Goal: Task Accomplishment & Management: Complete application form

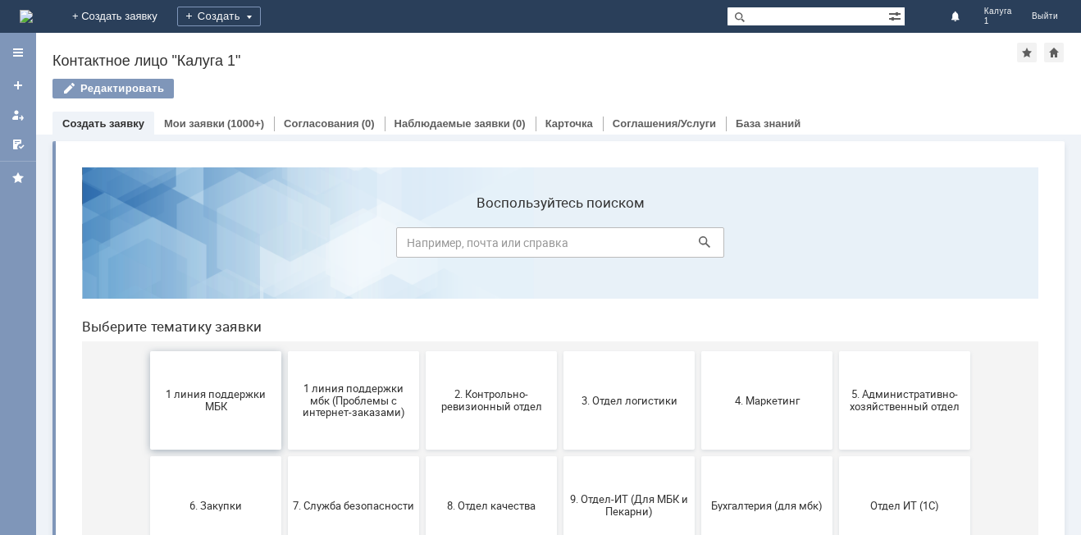
click at [226, 408] on span "1 линия поддержки МБК" at bounding box center [215, 400] width 121 height 25
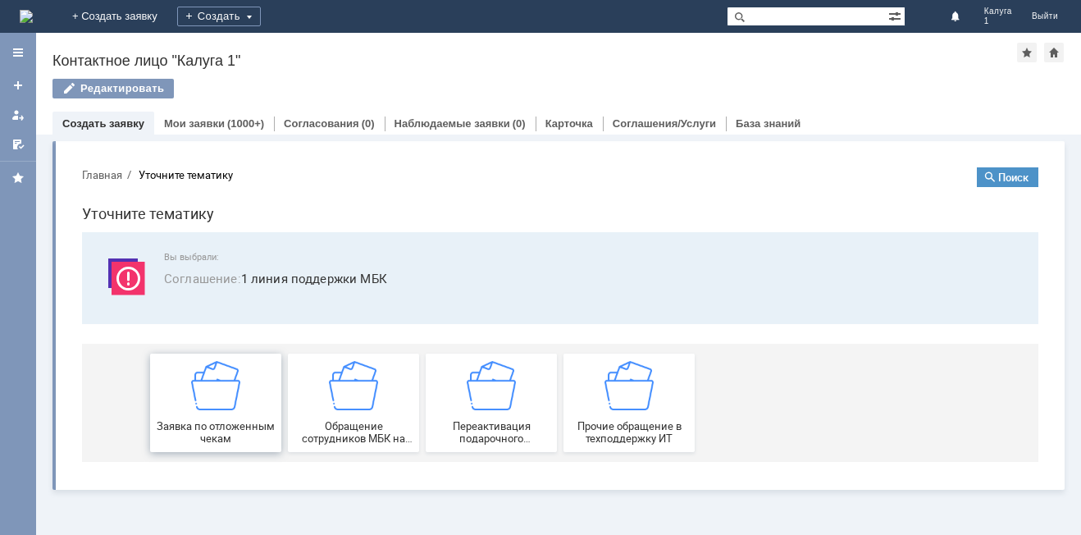
click at [246, 395] on div "Заявка по отложенным чекам" at bounding box center [215, 403] width 121 height 84
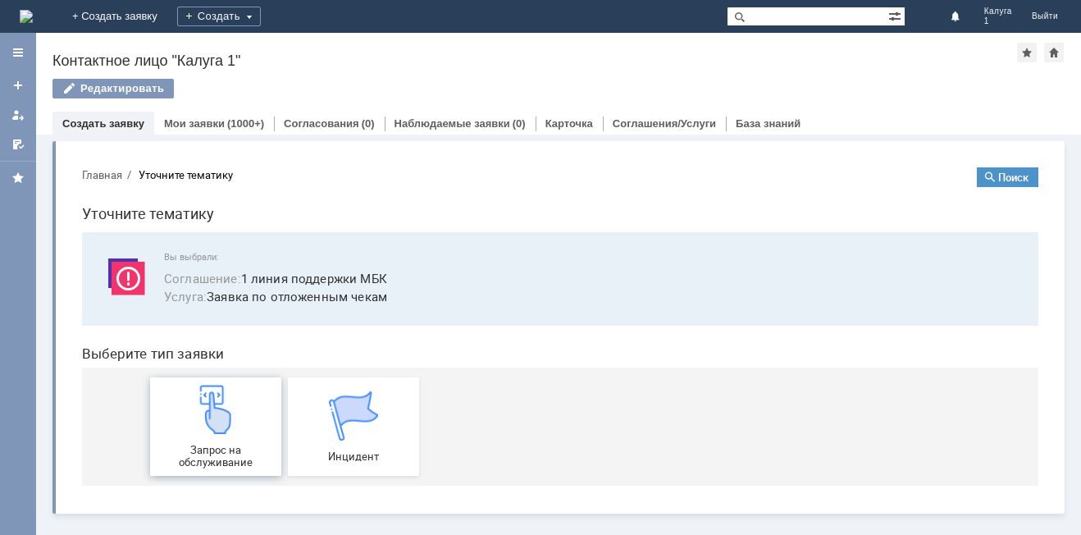
click at [229, 414] on img at bounding box center [215, 409] width 49 height 49
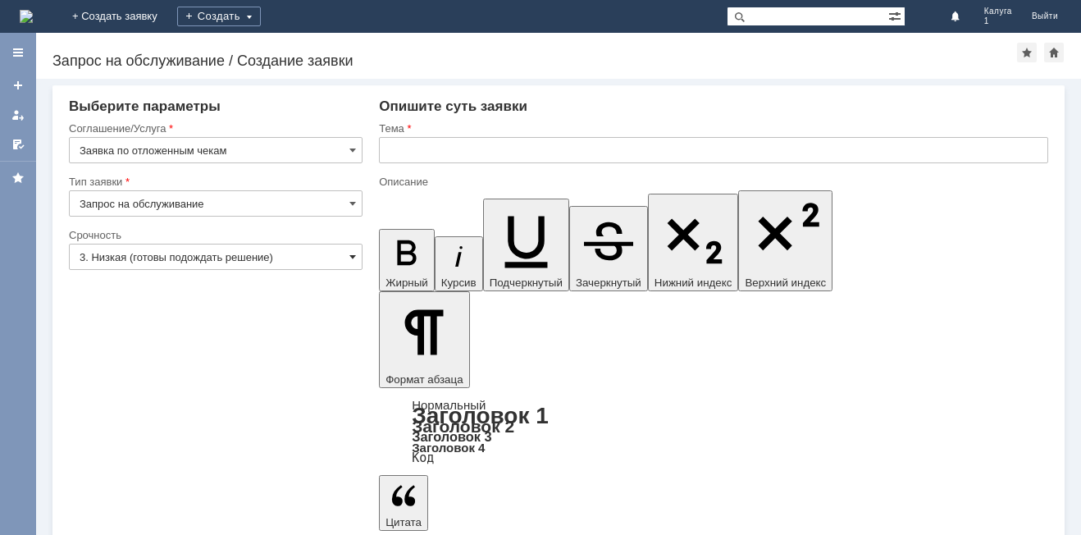
click at [355, 257] on span at bounding box center [353, 256] width 7 height 13
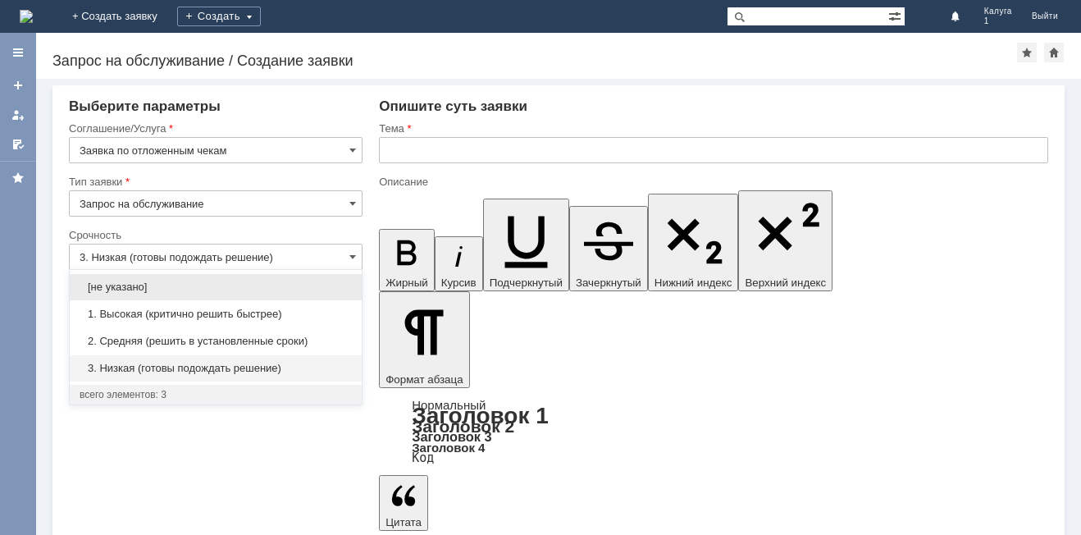
drag, startPoint x: 311, startPoint y: 333, endPoint x: 428, endPoint y: 199, distance: 178.5
click at [322, 322] on div "[не указано] 1. Высокая (критично решить быстрее) 2. Средняя (решить в установл…" at bounding box center [216, 327] width 292 height 108
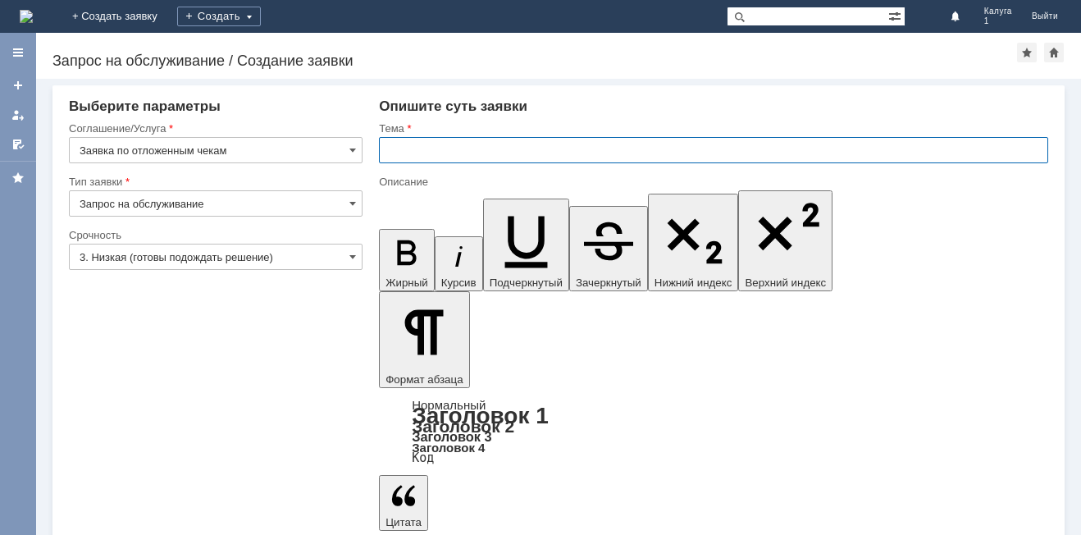
click at [444, 145] on input "text" at bounding box center [714, 150] width 670 height 26
type input "3. Низкая (готовы подождать решение)"
type input "Отложенный чек"
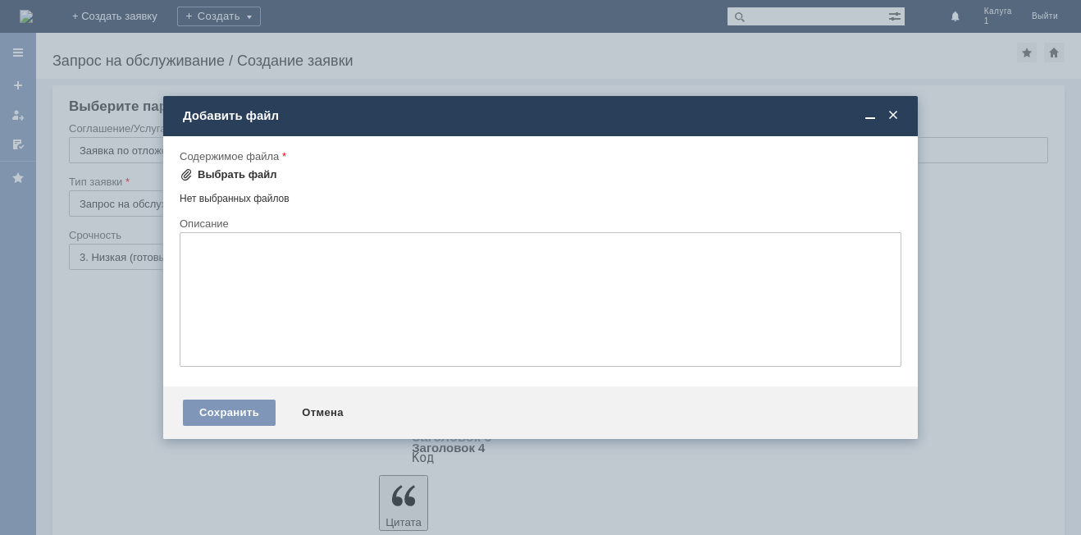
click at [221, 170] on div "Выбрать файл" at bounding box center [238, 174] width 80 height 13
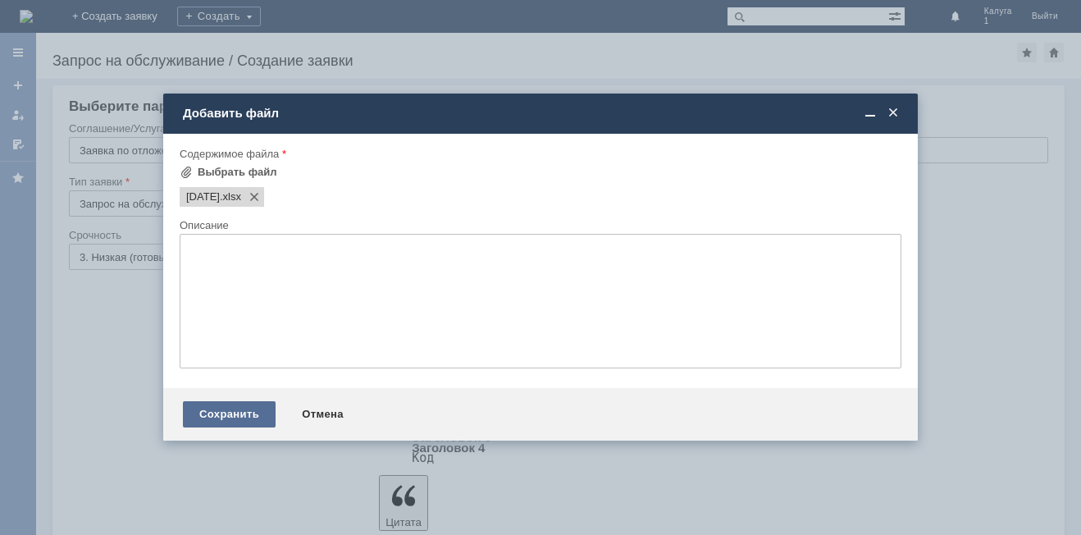
click at [247, 414] on div "Сохранить" at bounding box center [229, 414] width 93 height 26
